Goal: Task Accomplishment & Management: Complete application form

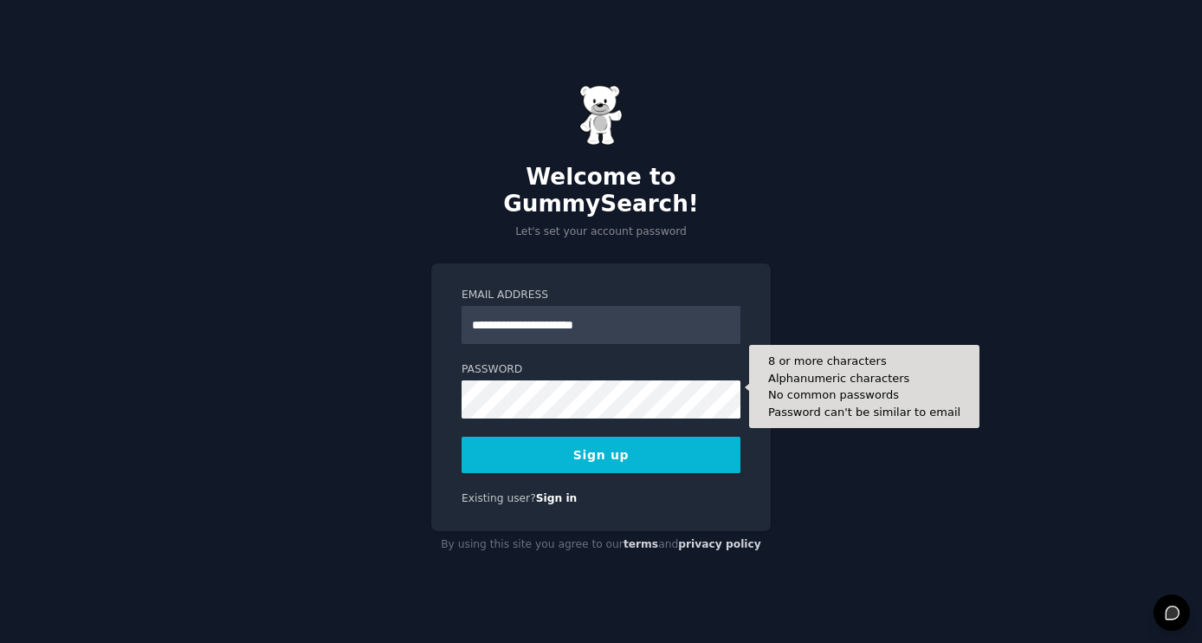
type input "**********"
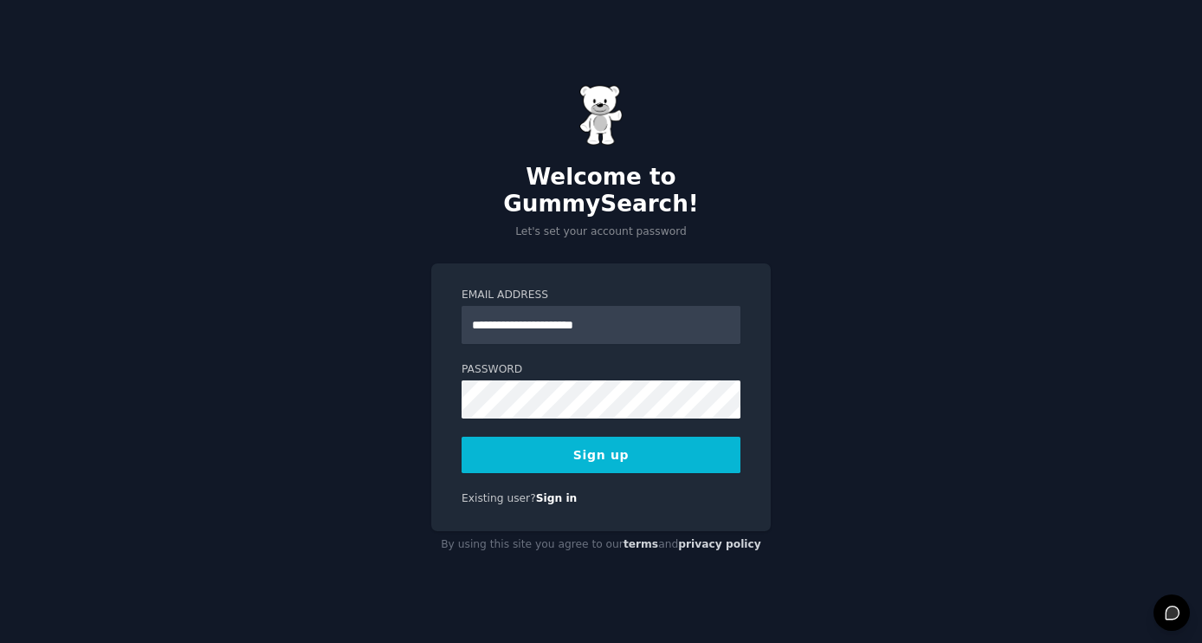
click at [788, 356] on div "**********" at bounding box center [601, 321] width 1202 height 643
click at [691, 448] on button "Sign up" at bounding box center [601, 455] width 279 height 36
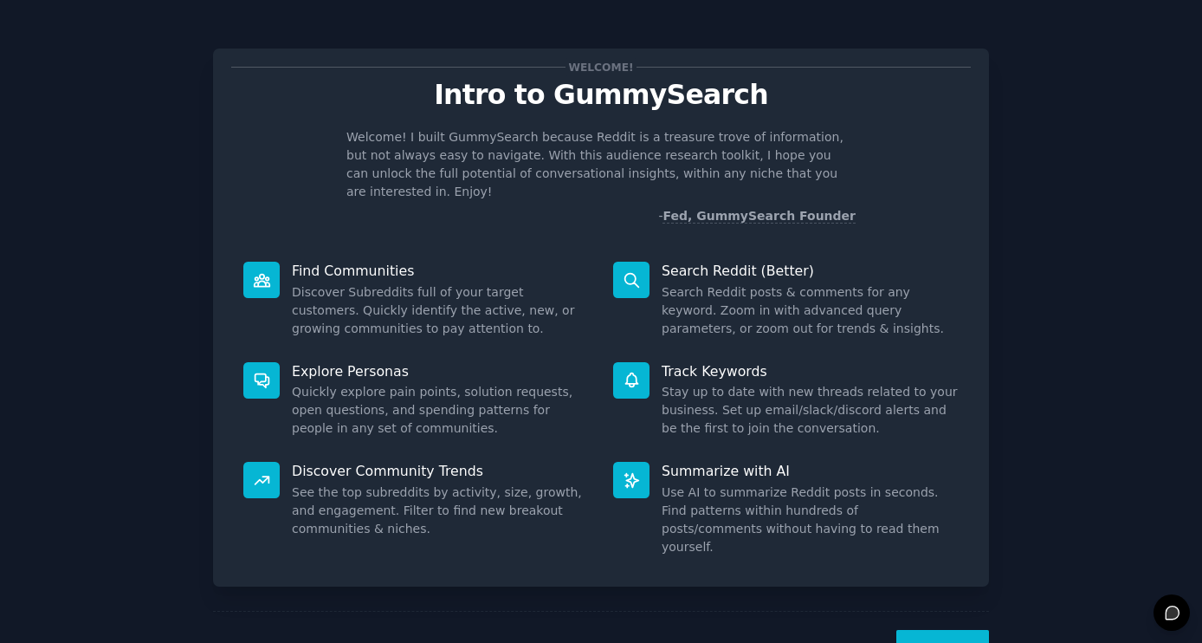
click at [946, 630] on button "Next" at bounding box center [943, 651] width 93 height 42
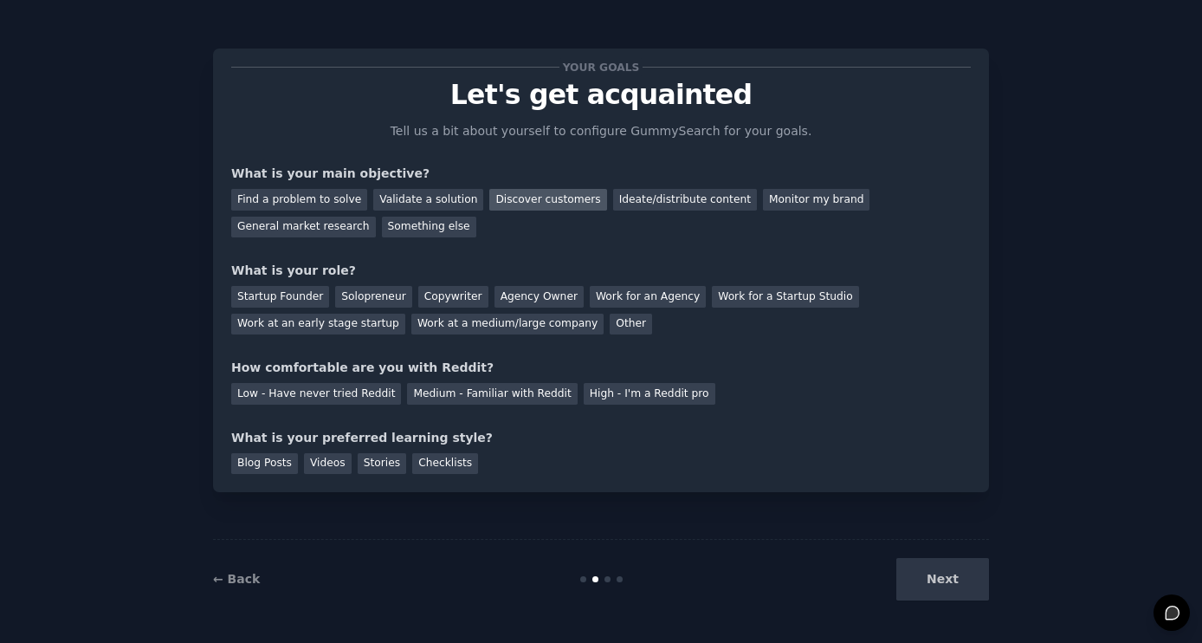
click at [526, 198] on div "Discover customers" at bounding box center [547, 200] width 117 height 22
click at [792, 199] on div "Monitor my brand" at bounding box center [816, 200] width 107 height 22
click at [548, 193] on div "Discover customers" at bounding box center [547, 200] width 117 height 22
click at [419, 322] on div "Work at a medium/large company" at bounding box center [508, 325] width 192 height 22
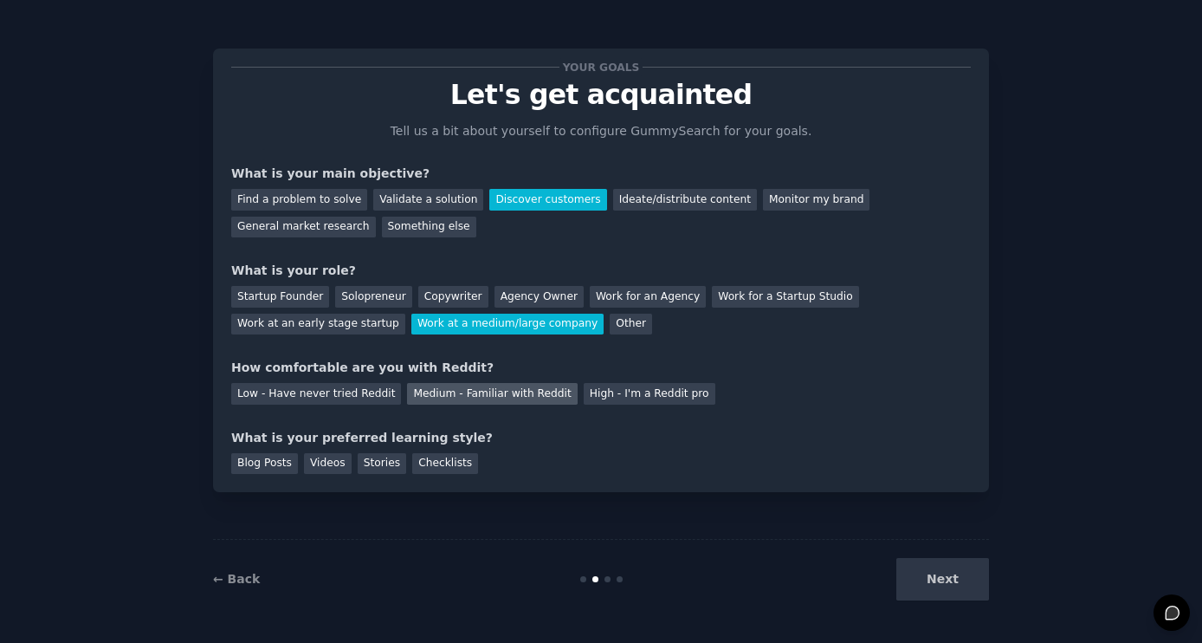
click at [439, 395] on div "Medium - Familiar with Reddit" at bounding box center [492, 394] width 170 height 22
click at [458, 468] on div "Checklists" at bounding box center [445, 464] width 66 height 22
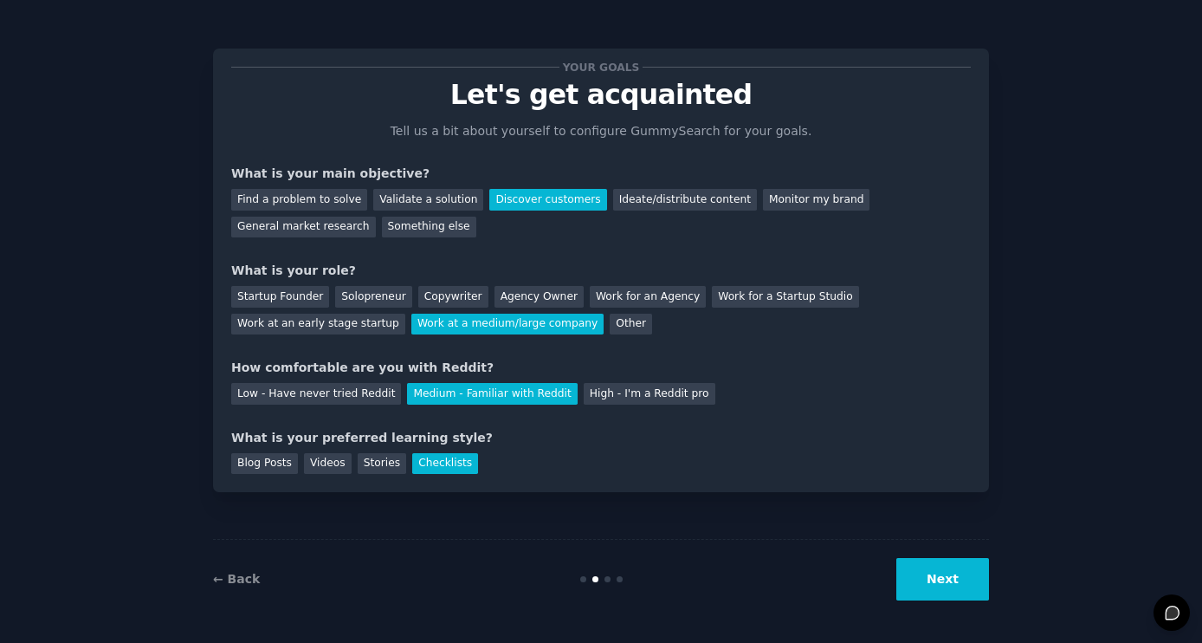
click at [949, 592] on button "Next" at bounding box center [943, 579] width 93 height 42
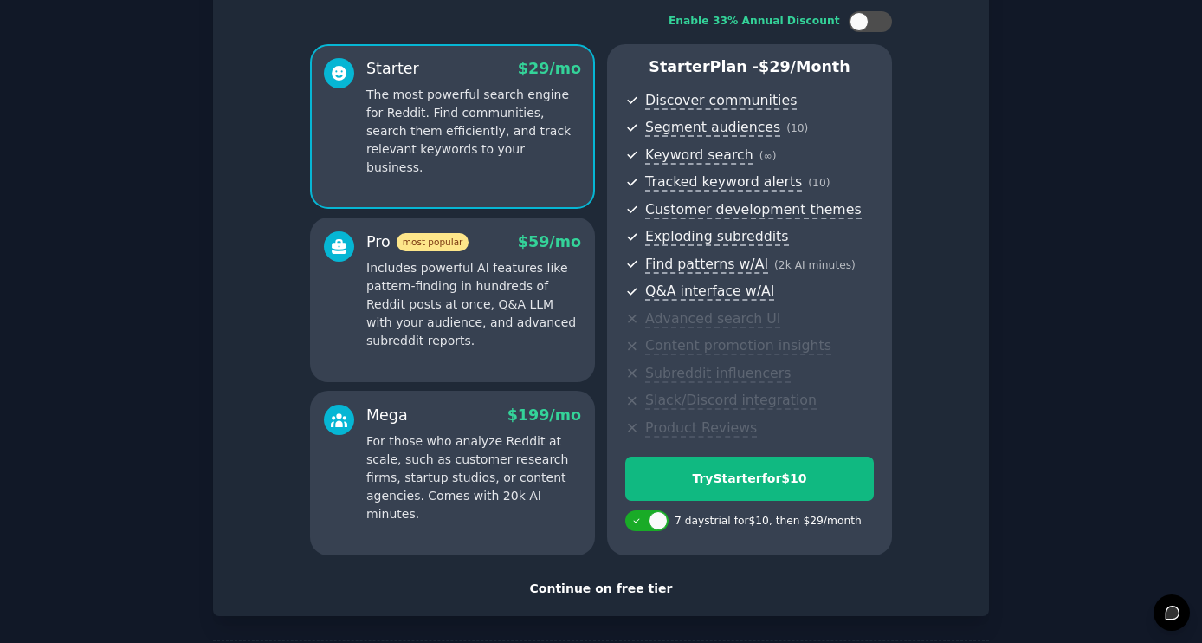
scroll to position [98, 0]
